Goal: Navigation & Orientation: Find specific page/section

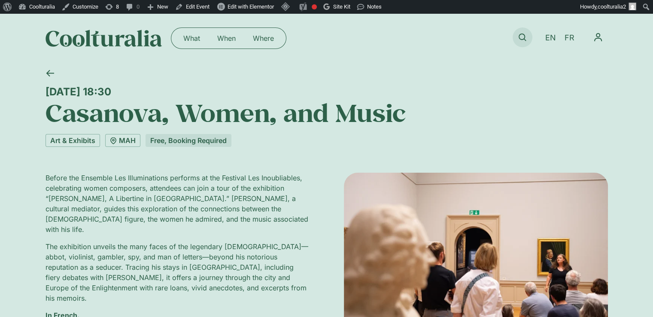
click at [524, 33] on link at bounding box center [523, 37] width 20 height 20
click at [525, 35] on icon at bounding box center [523, 38] width 8 height 8
click at [521, 34] on icon at bounding box center [523, 38] width 8 height 8
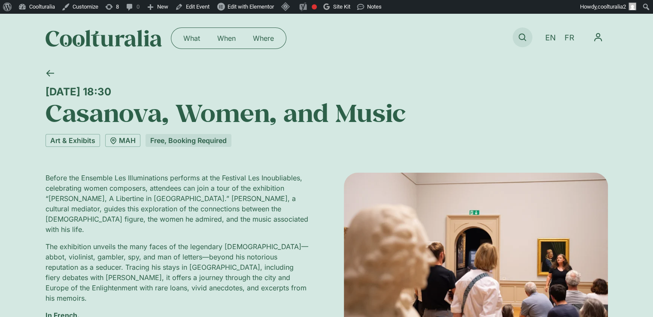
click at [521, 34] on icon at bounding box center [523, 38] width 8 height 8
click at [522, 40] on icon at bounding box center [523, 38] width 8 height 8
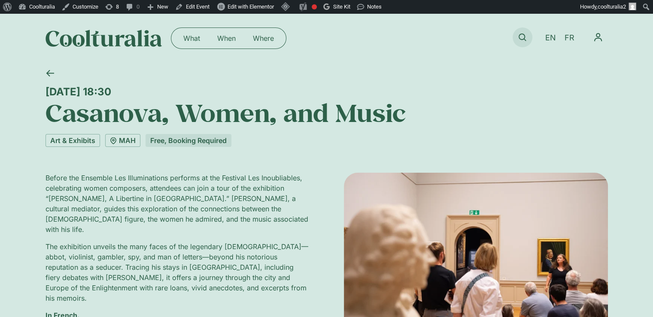
click at [522, 40] on icon at bounding box center [523, 38] width 8 height 8
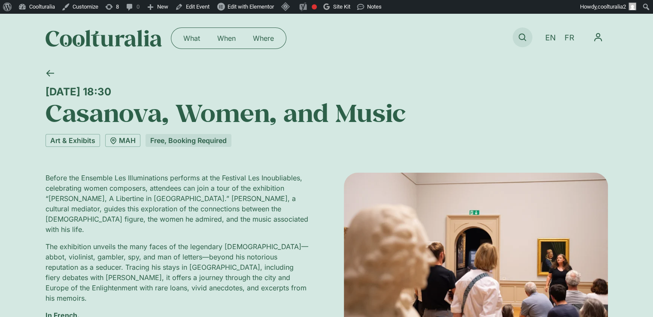
click at [521, 38] on icon at bounding box center [523, 38] width 8 height 8
click at [524, 37] on icon at bounding box center [523, 38] width 8 height 8
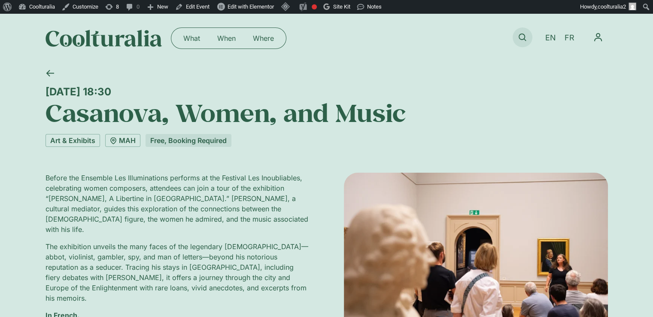
click at [524, 37] on icon at bounding box center [523, 38] width 8 height 8
